Goal: Task Accomplishment & Management: Use online tool/utility

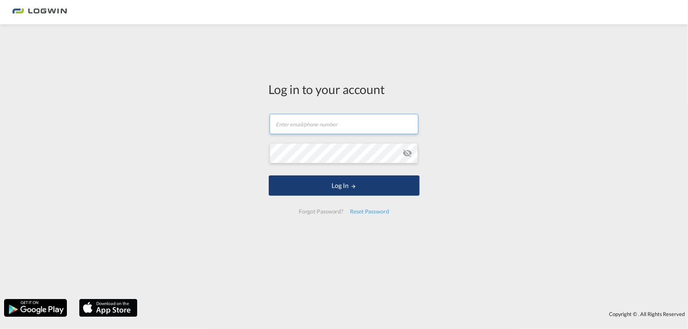
type input "[PERSON_NAME][EMAIL_ADDRESS][PERSON_NAME][DOMAIN_NAME]"
click at [338, 191] on button "Log In" at bounding box center [344, 186] width 151 height 20
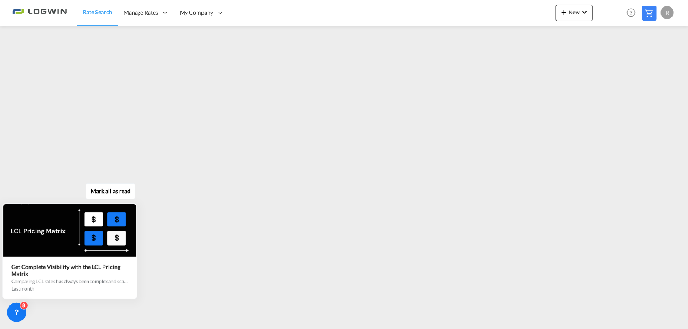
click at [133, 196] on button "Mark all as read" at bounding box center [110, 191] width 49 height 16
